Goal: Information Seeking & Learning: Learn about a topic

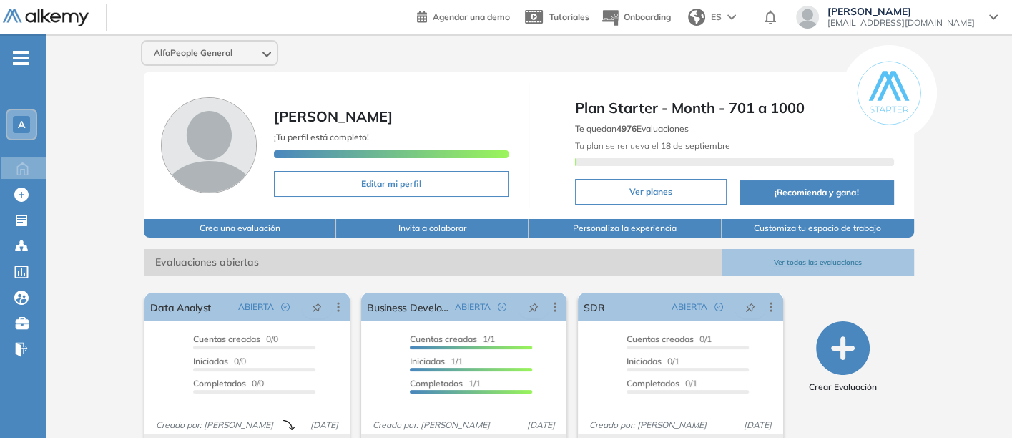
click at [814, 256] on button "Ver todas las evaluaciones" at bounding box center [817, 262] width 192 height 26
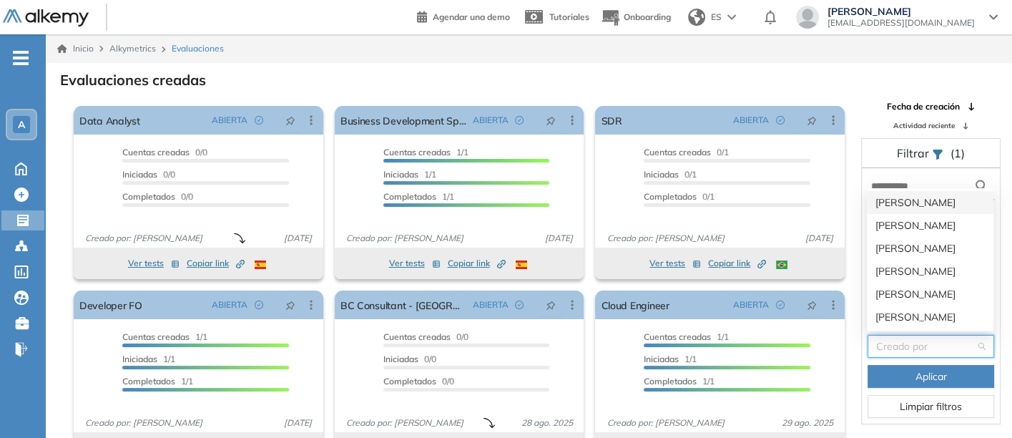
click at [894, 343] on input "search" at bounding box center [925, 345] width 99 height 21
click at [893, 244] on div "[PERSON_NAME]" at bounding box center [929, 248] width 109 height 16
click at [893, 244] on div "Abiertas" at bounding box center [915, 237] width 96 height 20
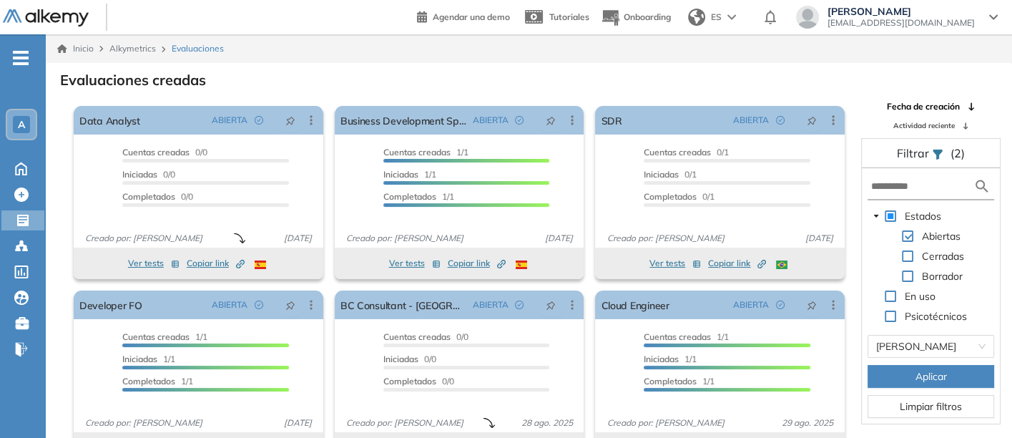
click at [910, 366] on button "Aplicar" at bounding box center [930, 376] width 127 height 23
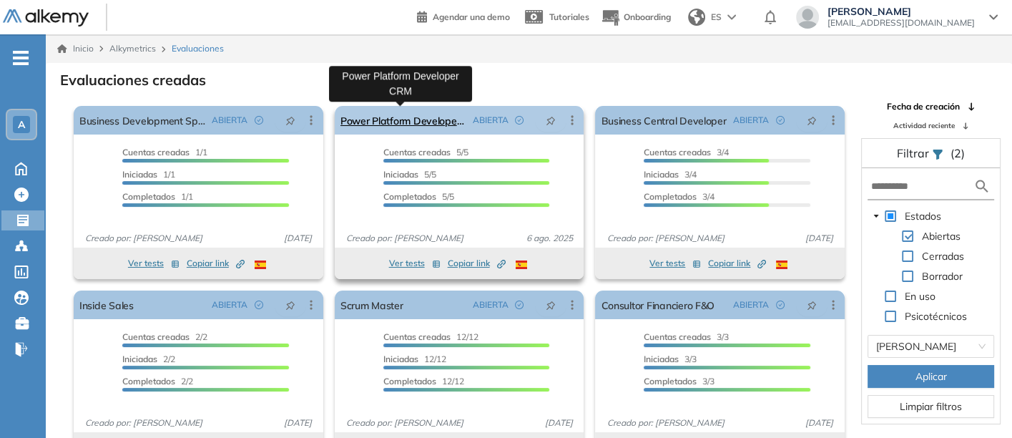
click at [375, 114] on link "Power Platform Developer CRM" at bounding box center [403, 120] width 127 height 29
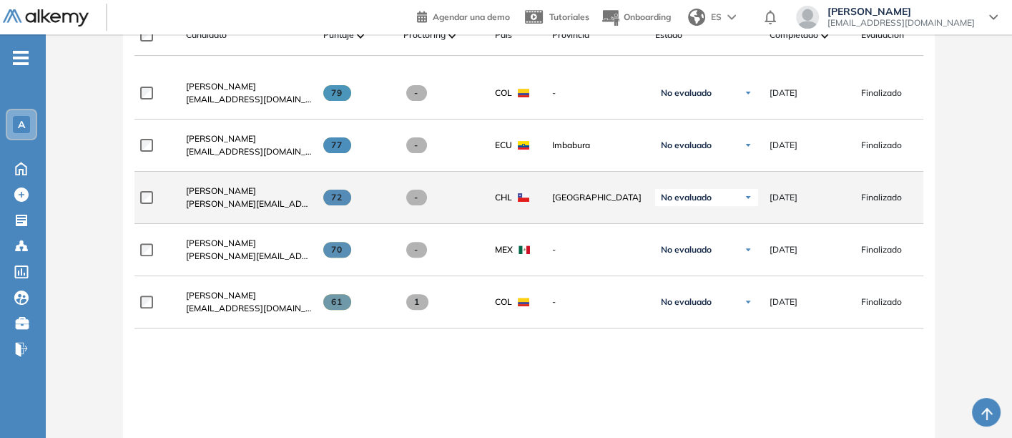
scroll to position [476, 0]
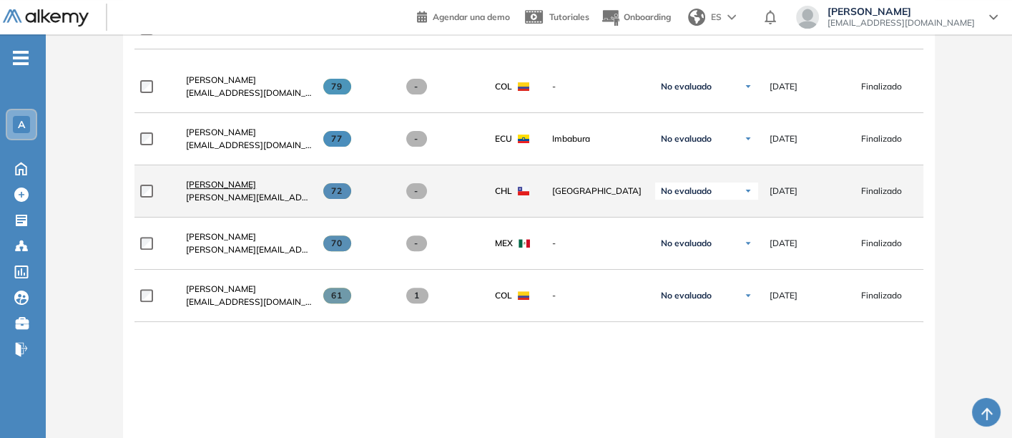
click at [200, 182] on span "[PERSON_NAME]" at bounding box center [221, 184] width 70 height 11
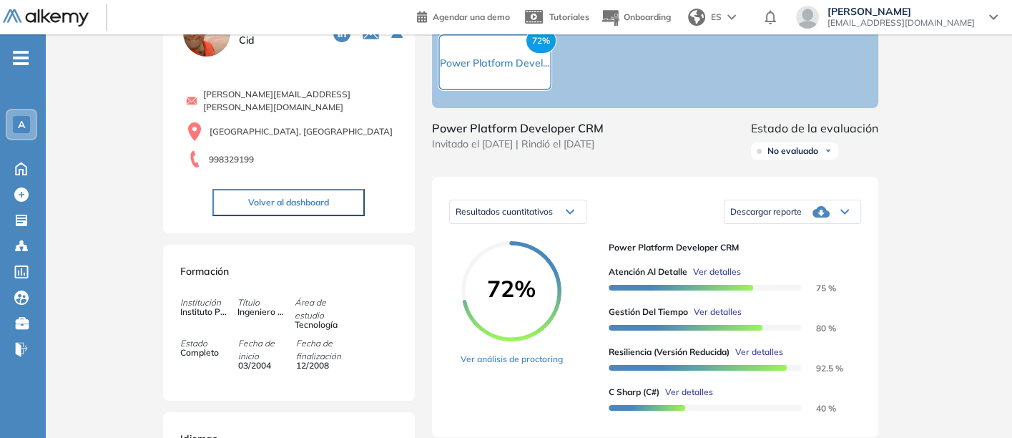
scroll to position [159, 0]
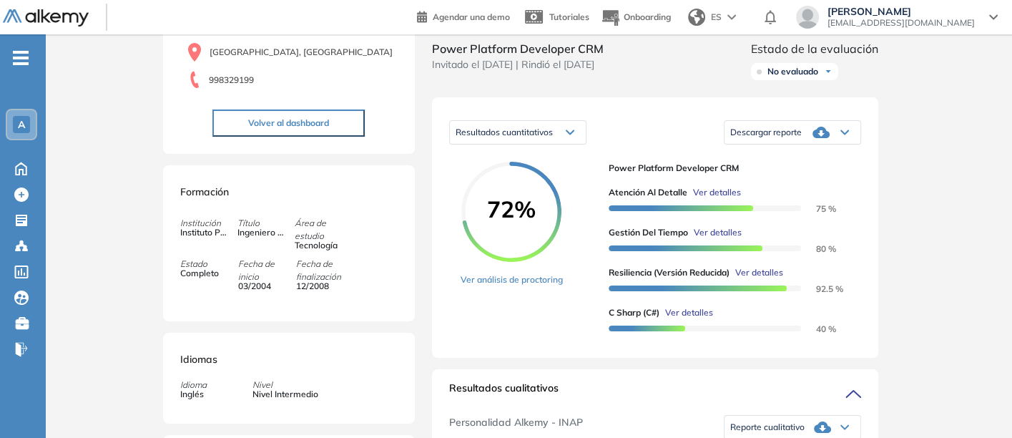
click at [686, 319] on span "Ver detalles" at bounding box center [689, 312] width 48 height 13
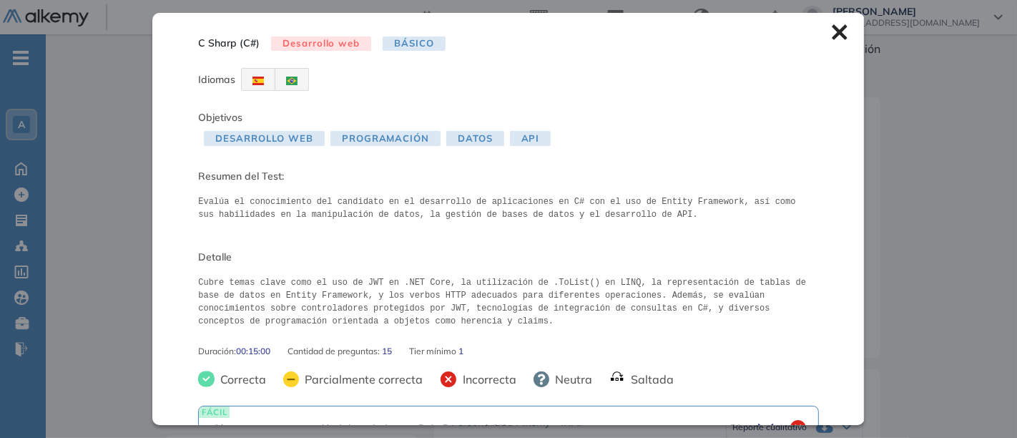
click at [832, 29] on icon at bounding box center [840, 32] width 16 height 16
click at [786, 29] on div at bounding box center [775, 17] width 23 height 26
